Goal: Transaction & Acquisition: Purchase product/service

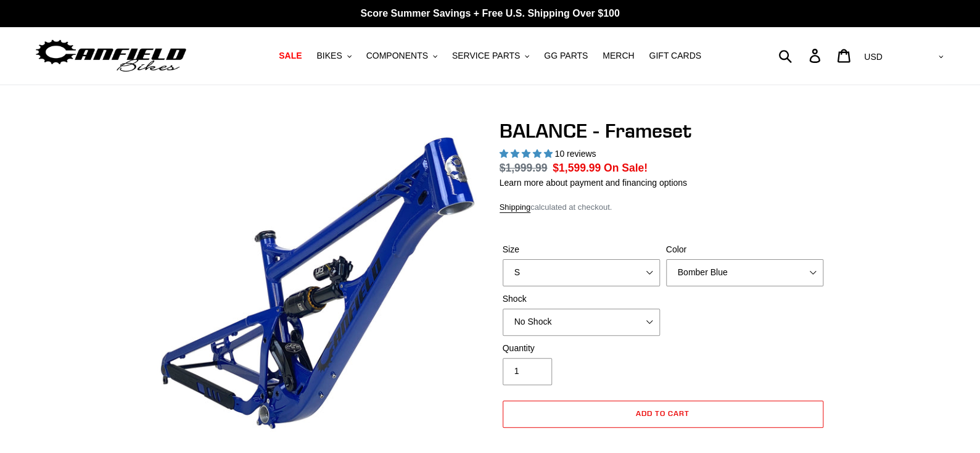
select select "highest-rating"
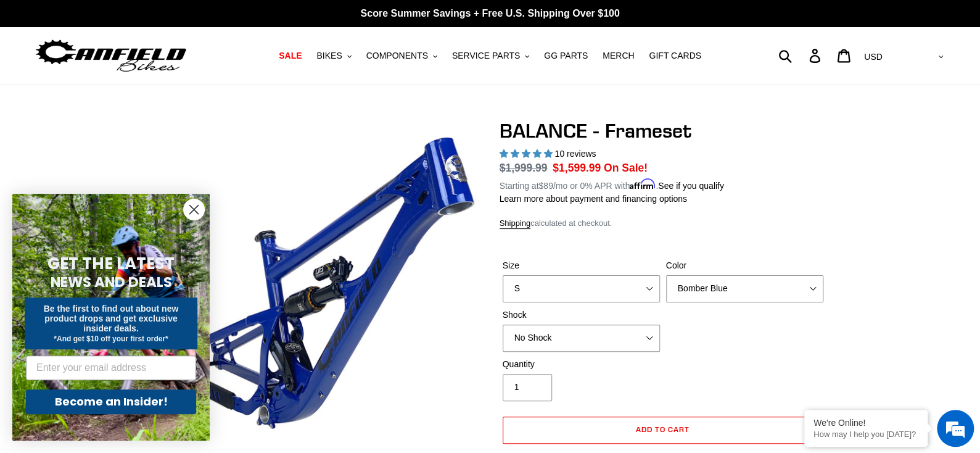
click at [195, 207] on circle "Close dialog" at bounding box center [194, 209] width 20 height 20
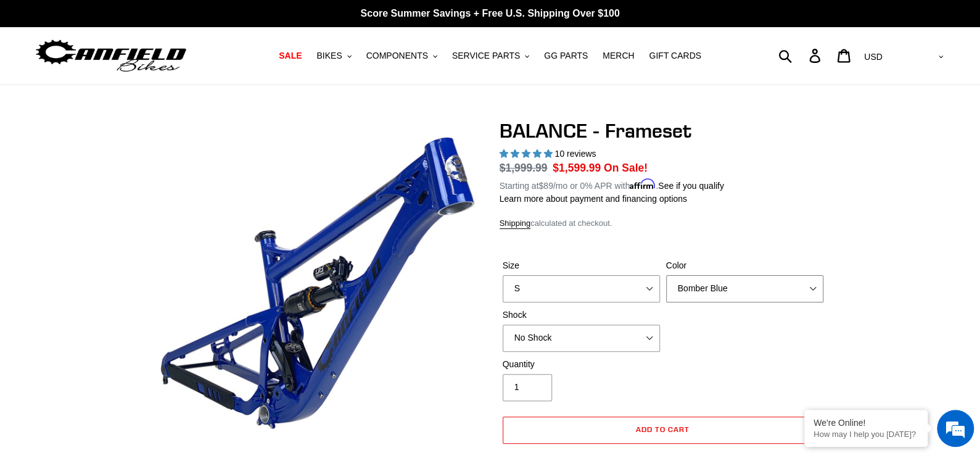
click at [738, 295] on select "Bomber Blue Goat's Blood Stealth Black" at bounding box center [744, 288] width 157 height 27
click at [666, 275] on select "Bomber Blue Goat's Blood Stealth Black" at bounding box center [744, 288] width 157 height 27
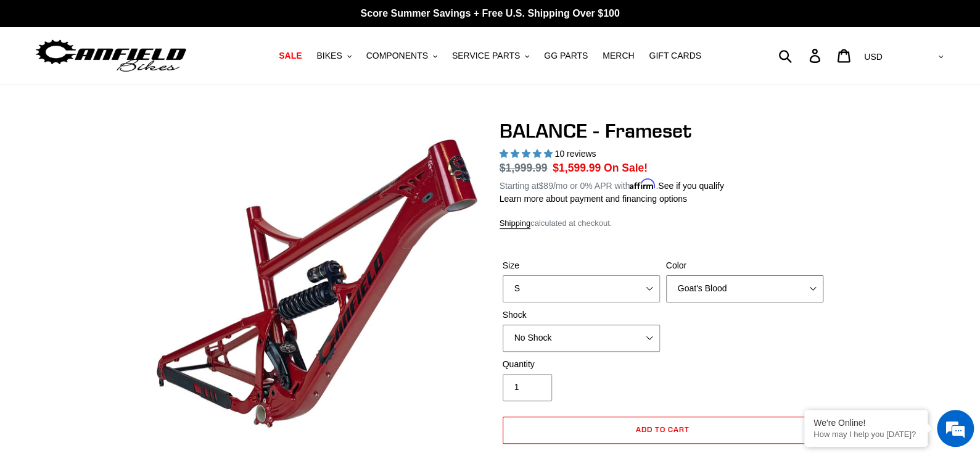
click at [746, 289] on select "Bomber Blue Goat's Blood Stealth Black" at bounding box center [744, 288] width 157 height 27
click at [666, 275] on select "Bomber Blue Goat's Blood Stealth Black" at bounding box center [744, 288] width 157 height 27
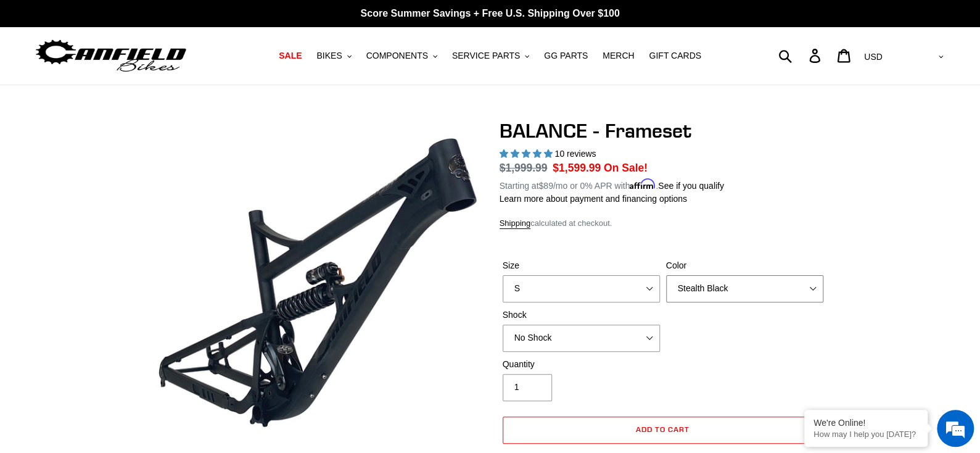
click at [746, 290] on select "Bomber Blue Goat's Blood Stealth Black" at bounding box center [744, 288] width 157 height 27
select select "Bomber Blue"
click at [666, 275] on select "Bomber Blue Goat's Blood Stealth Black" at bounding box center [744, 288] width 157 height 27
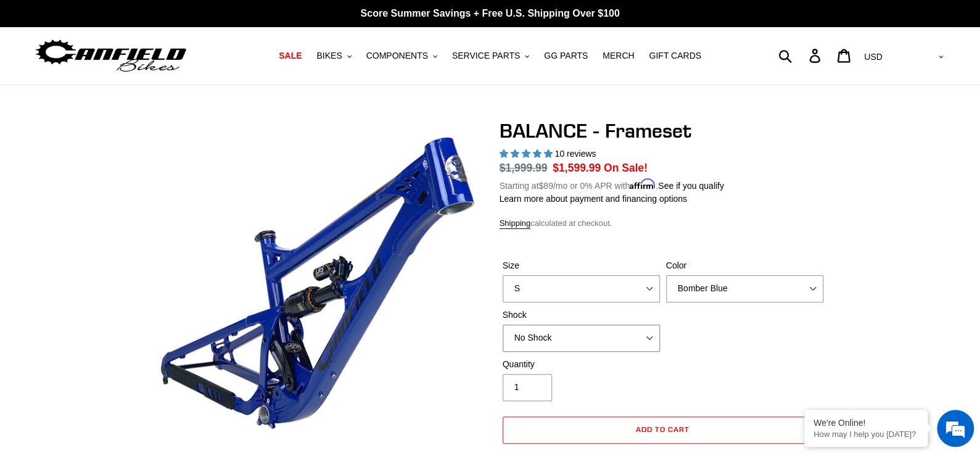
click at [652, 337] on select "No Shock Cane Creek Kitsuma Air Öhlins TTX2 Air EXT Storia V3-S" at bounding box center [581, 337] width 157 height 27
select select "Cane Creek Kitsuma Air"
click at [503, 324] on select "No Shock Cane Creek Kitsuma Air Öhlins TTX2 Air EXT Storia V3-S" at bounding box center [581, 337] width 157 height 27
click at [357, 54] on button "BIKES .cls-1{fill:#231f20}" at bounding box center [333, 56] width 47 height 17
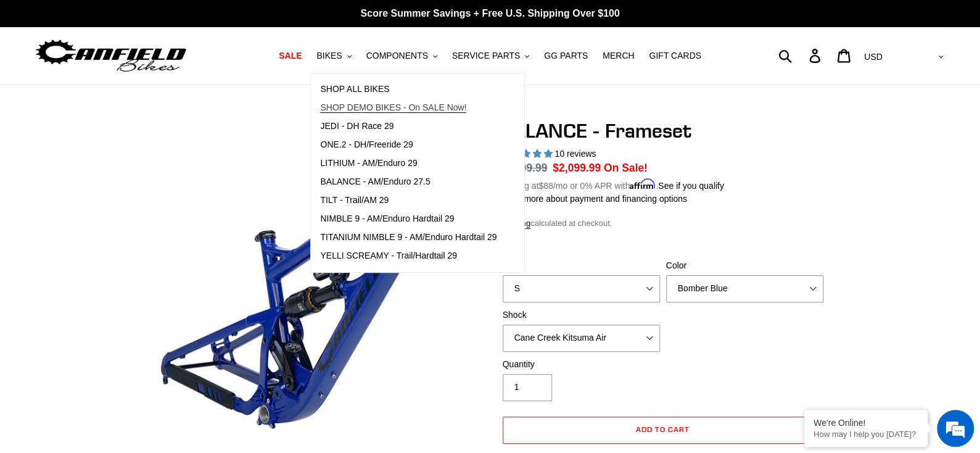
click at [368, 109] on span "SHOP DEMO BIKES - On SALE Now!" at bounding box center [393, 107] width 146 height 10
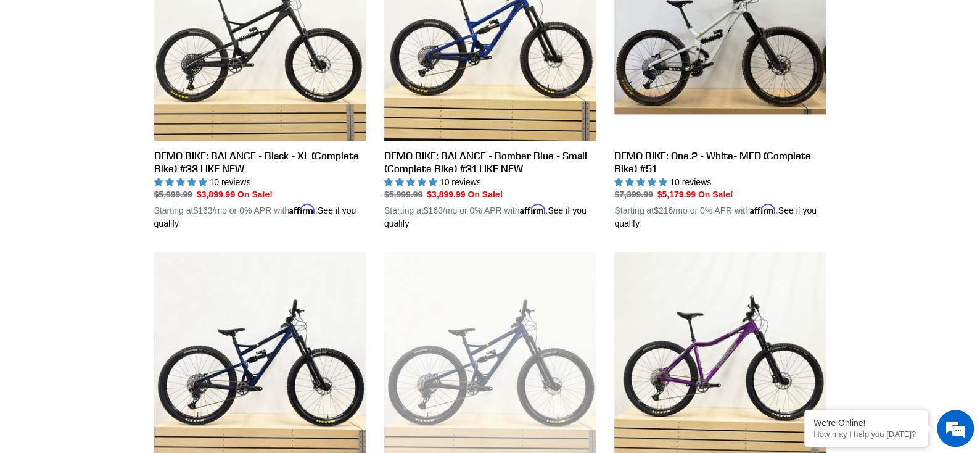
scroll to position [308, 0]
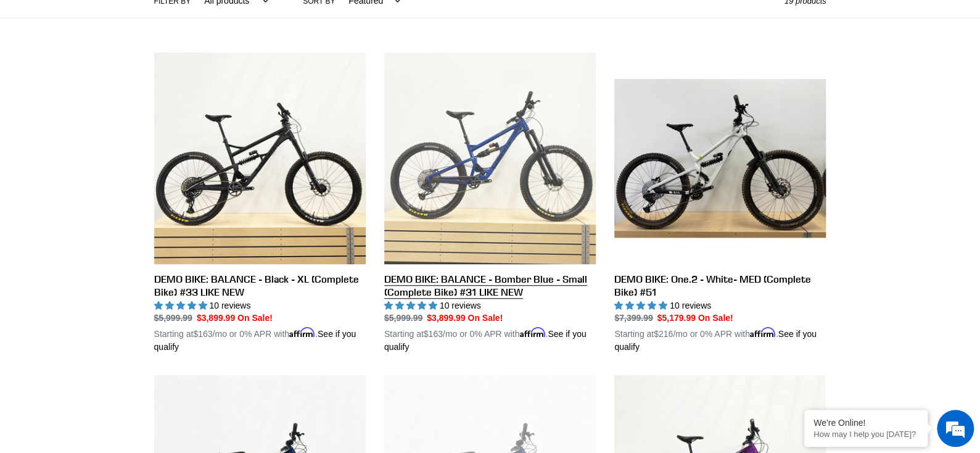
click at [526, 159] on link "DEMO BIKE: BALANCE - Bomber Blue - Small (Complete Bike) #31 LIKE NEW" at bounding box center [490, 203] width 212 height 302
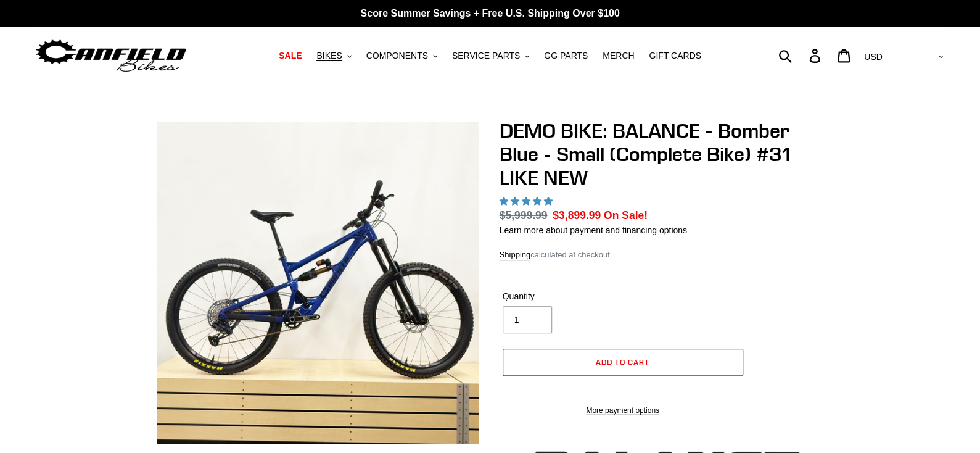
select select "highest-rating"
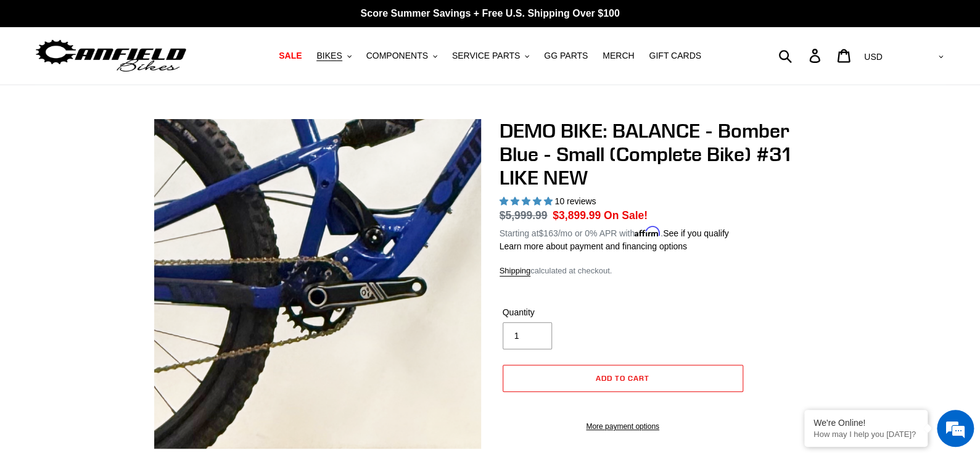
click at [283, 329] on img at bounding box center [416, 152] width 1263 height 1263
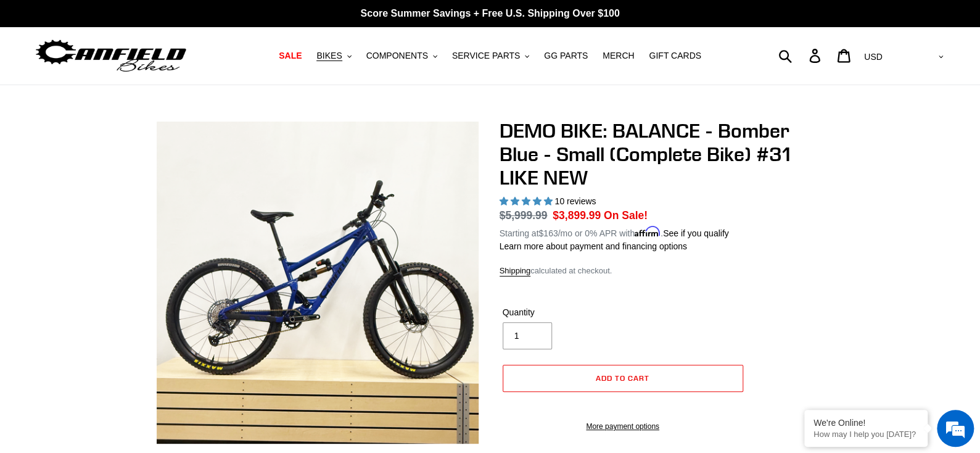
scroll to position [123, 0]
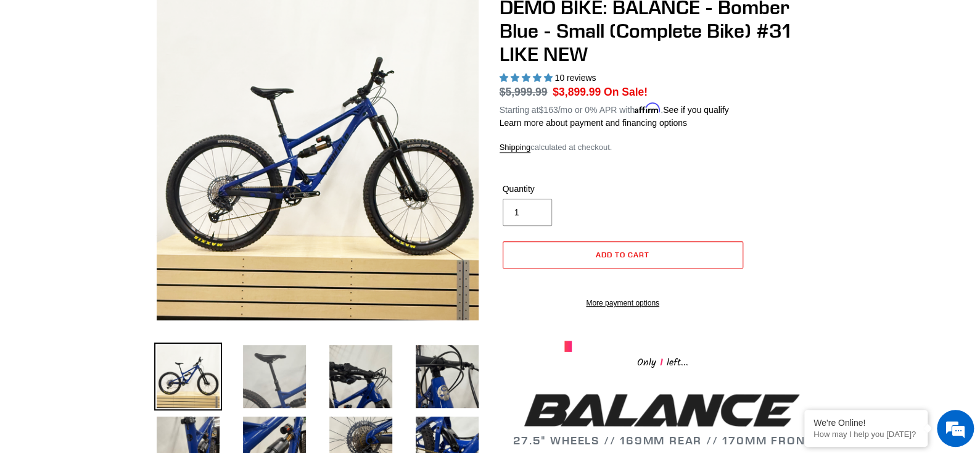
click at [285, 375] on img at bounding box center [275, 376] width 68 height 68
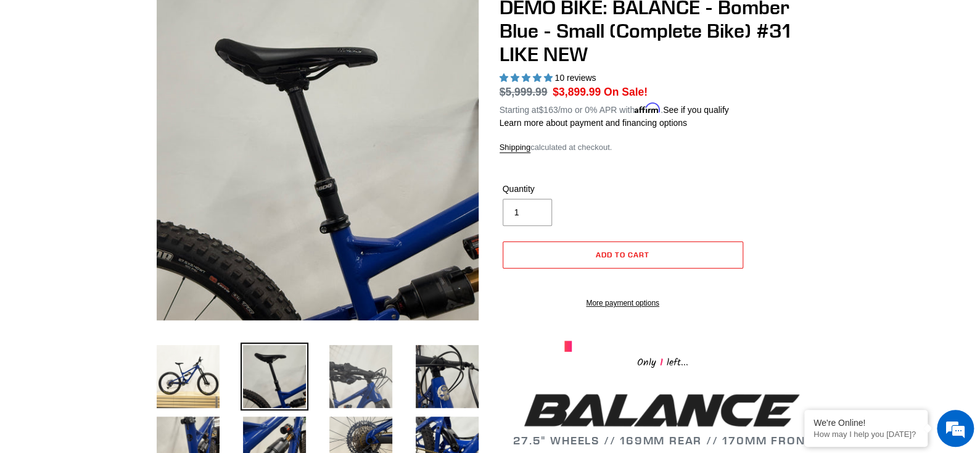
click at [352, 386] on img at bounding box center [361, 376] width 68 height 68
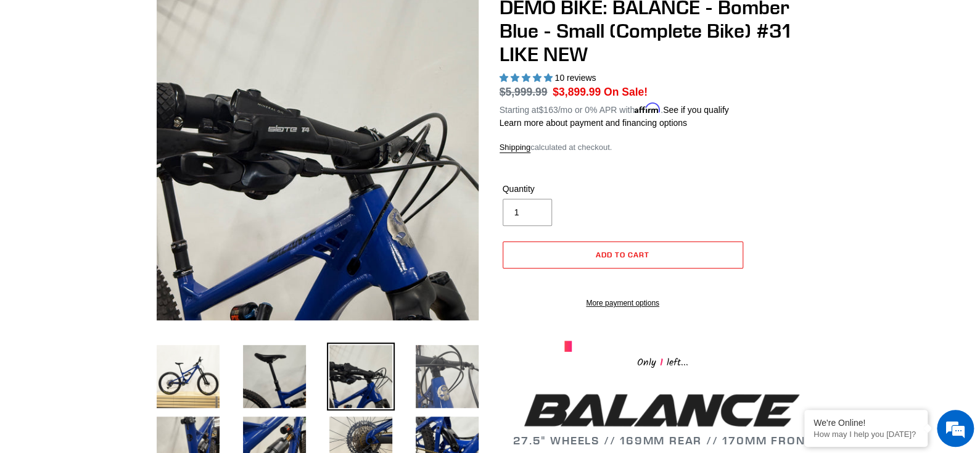
click at [439, 386] on img at bounding box center [447, 376] width 68 height 68
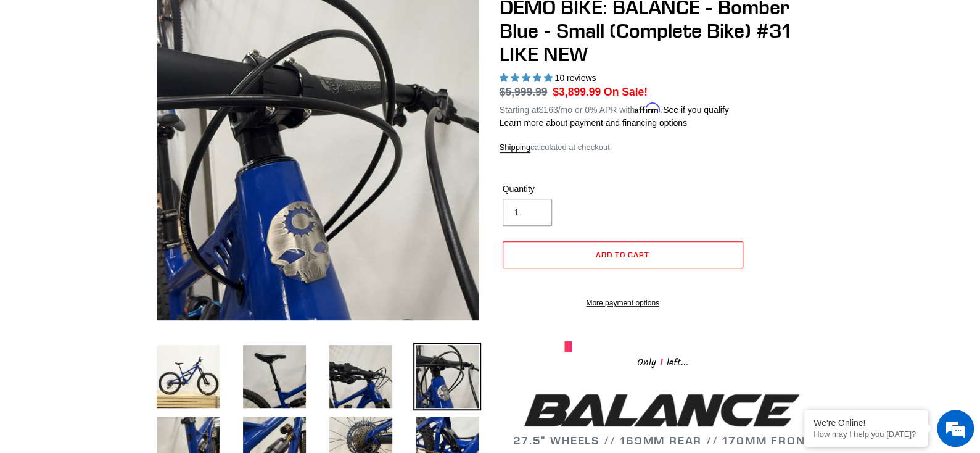
scroll to position [184, 0]
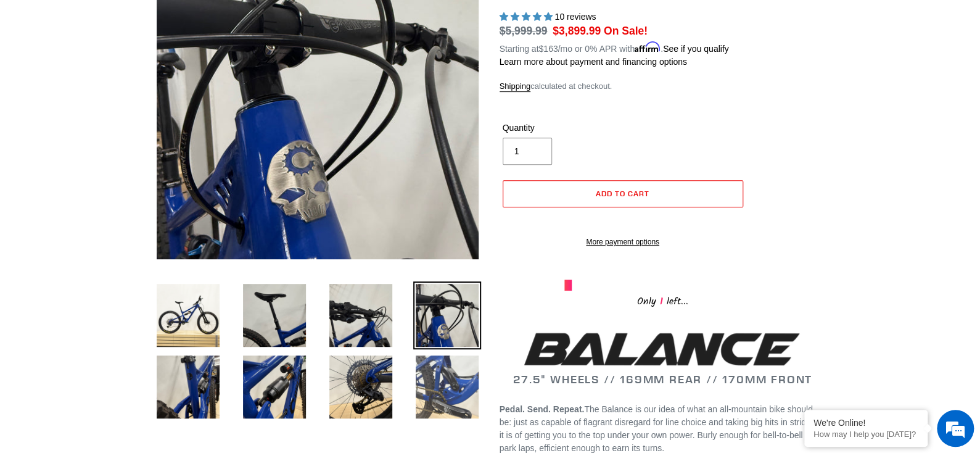
click at [439, 394] on img at bounding box center [447, 387] width 68 height 68
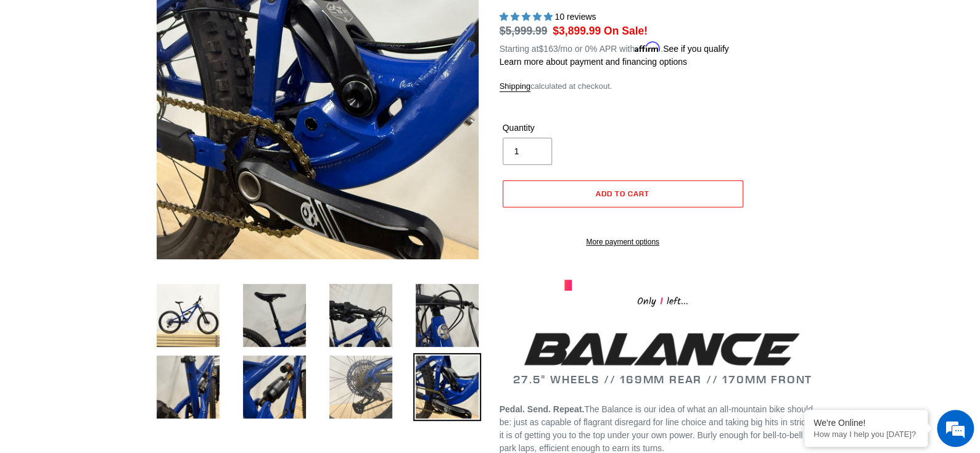
click at [382, 388] on img at bounding box center [361, 387] width 68 height 68
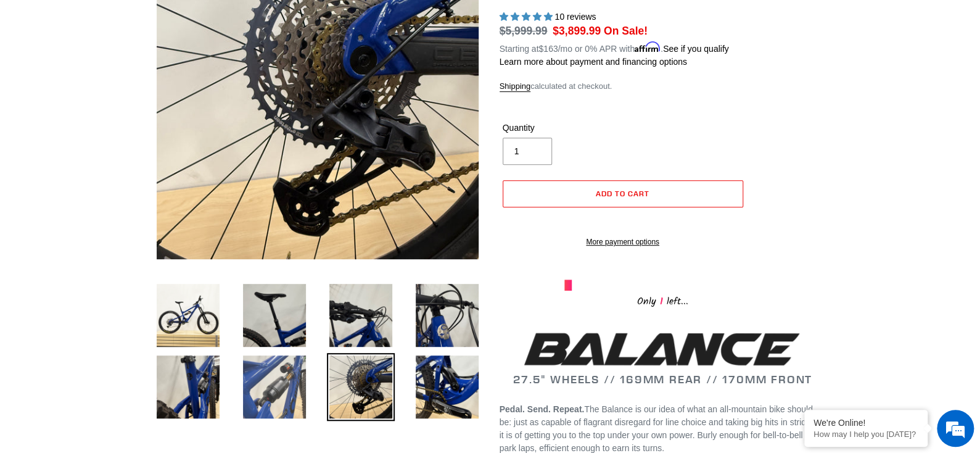
click at [274, 376] on img at bounding box center [275, 387] width 68 height 68
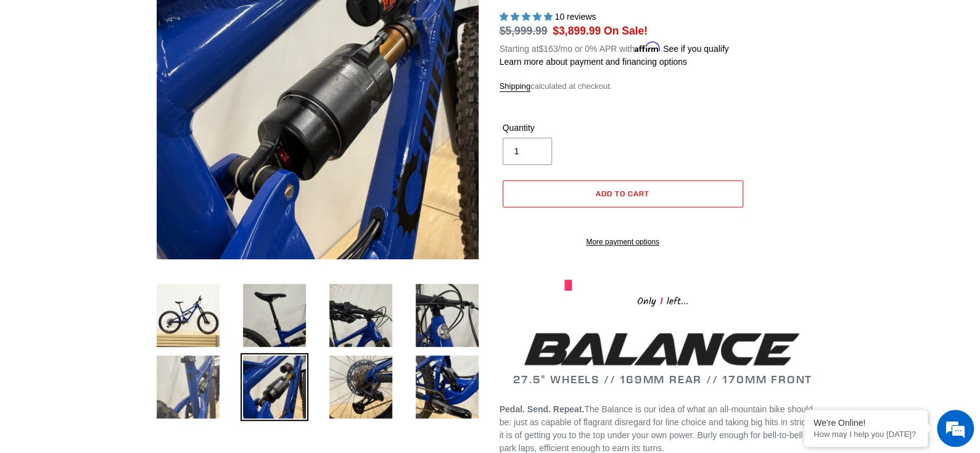
click at [197, 382] on img at bounding box center [188, 387] width 68 height 68
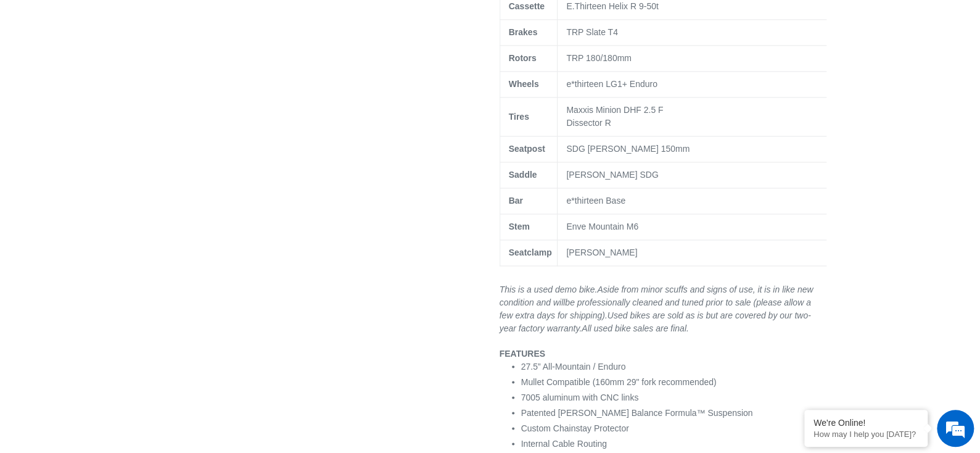
scroll to position [925, 0]
